Goal: Information Seeking & Learning: Learn about a topic

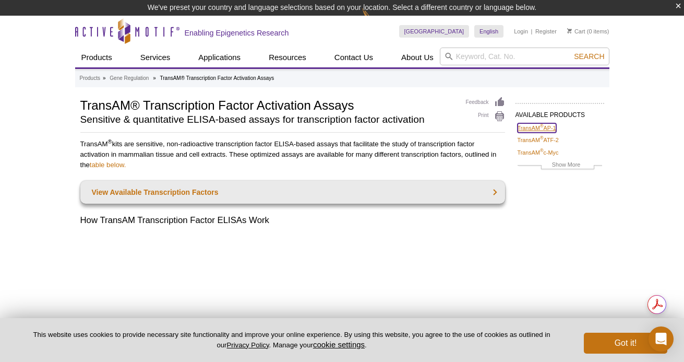
click at [536, 128] on link "TransAM ® AP-1" at bounding box center [537, 127] width 39 height 9
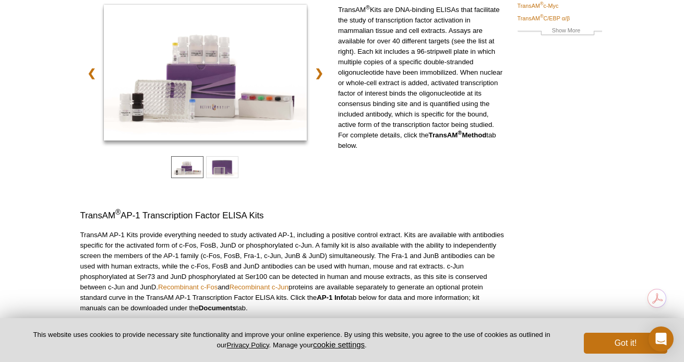
scroll to position [225, 0]
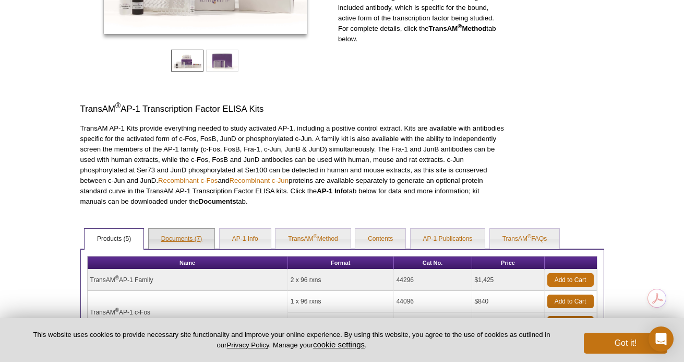
click at [184, 231] on link "Documents (7)" at bounding box center [182, 239] width 66 height 21
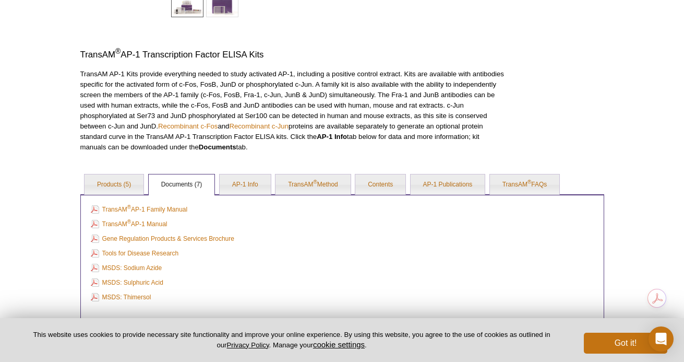
scroll to position [353, 0]
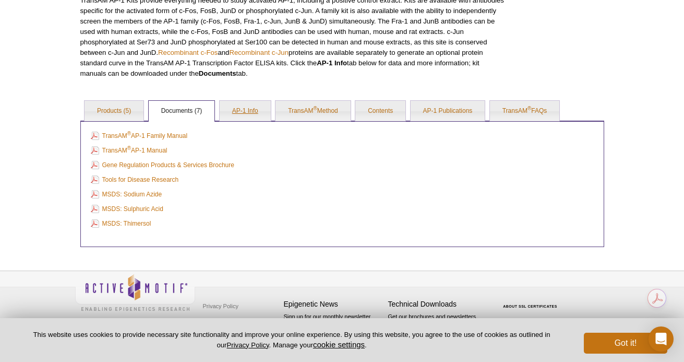
click at [263, 115] on link "AP-1 Info" at bounding box center [245, 111] width 51 height 21
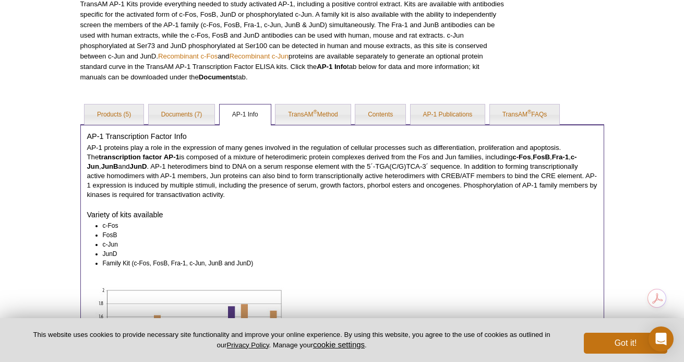
scroll to position [393, 0]
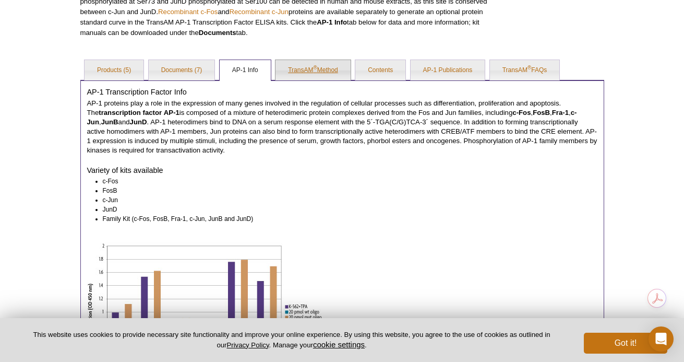
click at [338, 79] on link "TransAM ® Method" at bounding box center [312, 70] width 75 height 21
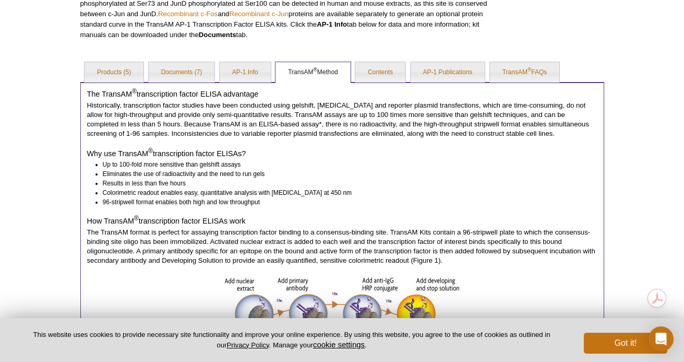
scroll to position [389, 0]
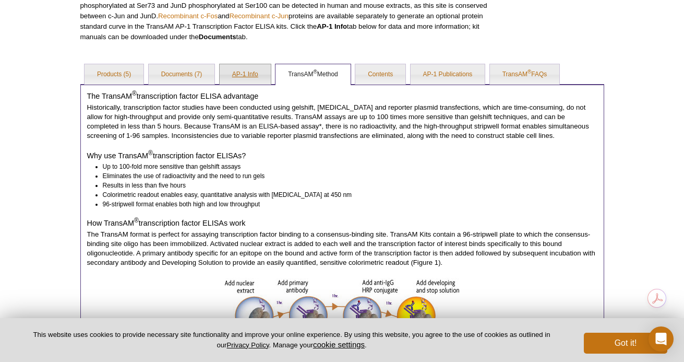
click at [260, 80] on link "AP-1 Info" at bounding box center [245, 74] width 51 height 21
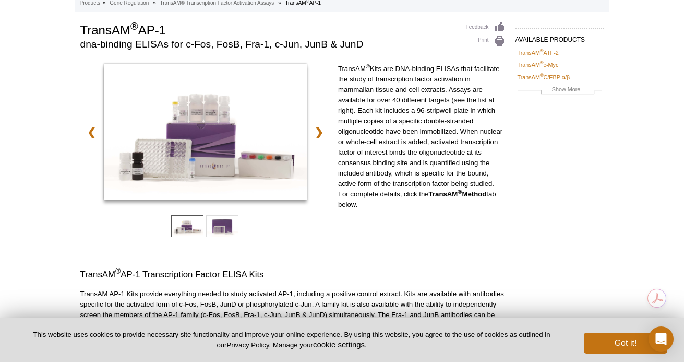
scroll to position [0, 0]
